Goal: Find specific page/section: Find specific page/section

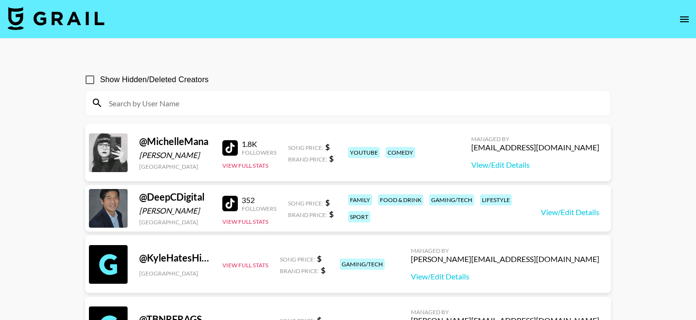
click at [165, 110] on input at bounding box center [354, 102] width 502 height 15
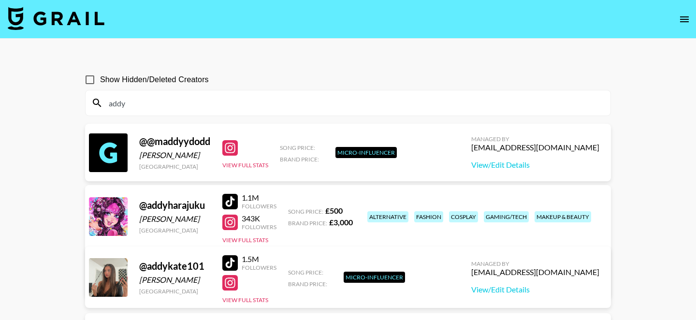
type input "addy"
drag, startPoint x: 210, startPoint y: 204, endPoint x: 131, endPoint y: 206, distance: 78.8
click at [131, 206] on div "@ addyharajuku [GEOGRAPHIC_DATA][PERSON_NAME] [GEOGRAPHIC_DATA] 1.1M Followers …" at bounding box center [348, 241] width 526 height 113
copy div "@ addyharajuku"
click at [177, 102] on input "addy" at bounding box center [354, 102] width 502 height 15
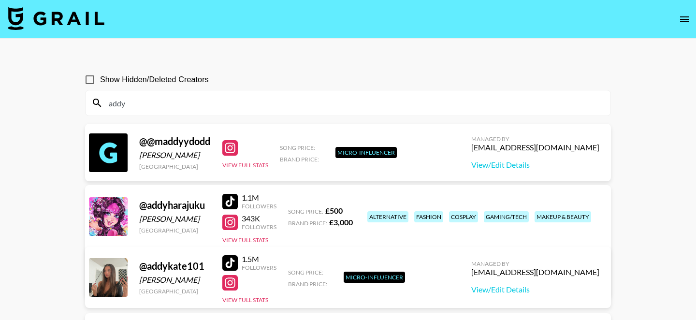
click at [177, 102] on input "addy" at bounding box center [354, 102] width 502 height 15
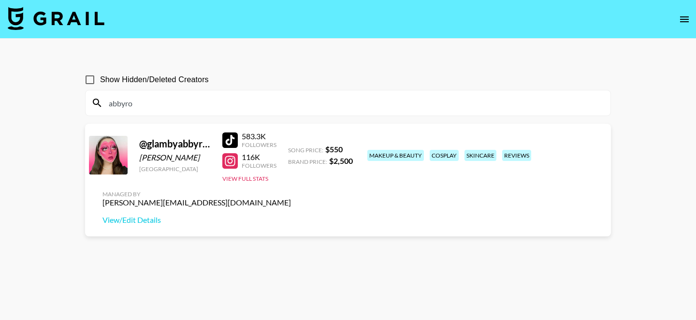
type input "abbyro"
click at [155, 145] on div "@ glambyabbyrose" at bounding box center [175, 144] width 72 height 12
click at [254, 143] on div "Followers" at bounding box center [259, 144] width 35 height 7
click at [230, 143] on div at bounding box center [229, 139] width 15 height 15
